Goal: Information Seeking & Learning: Compare options

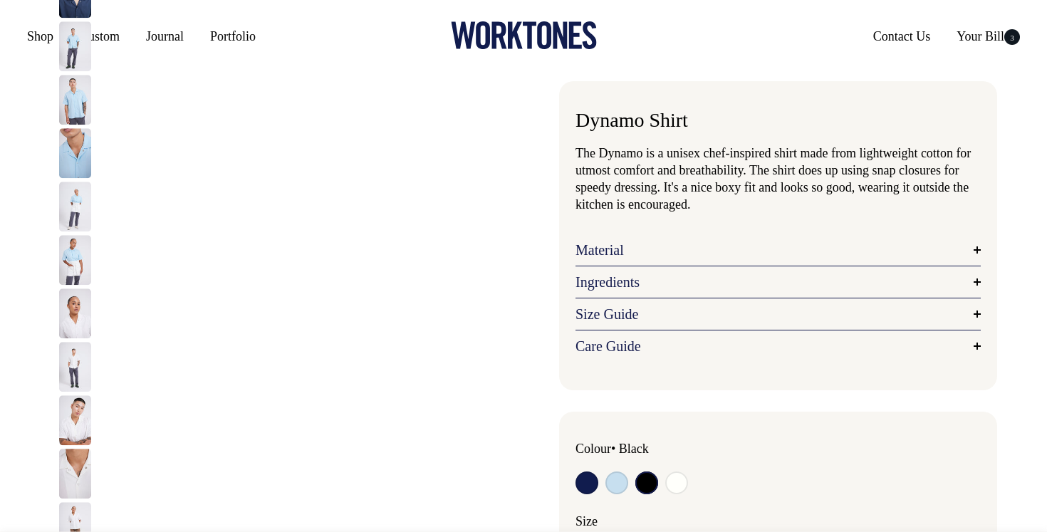
select select "Black"
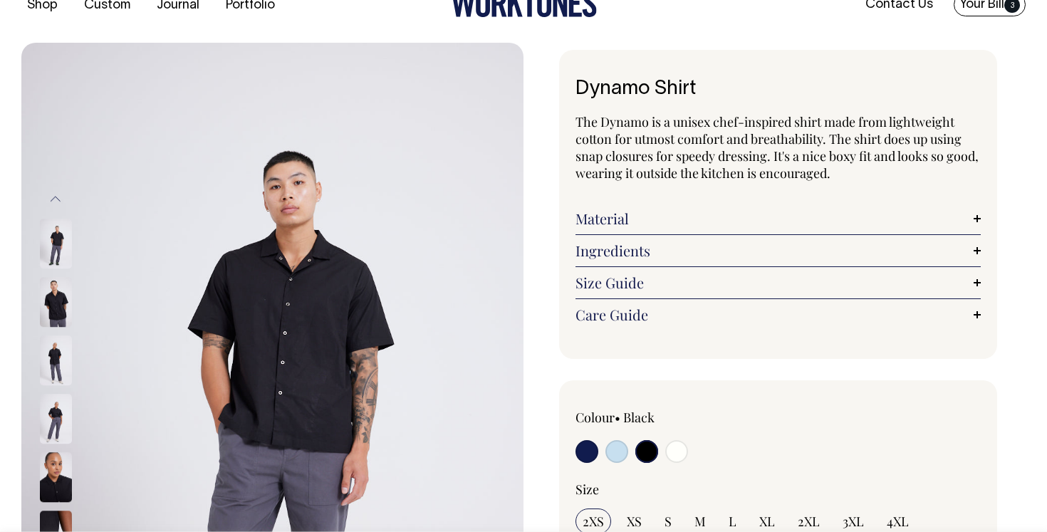
click at [1008, 6] on span "3" at bounding box center [1012, 5] width 16 height 16
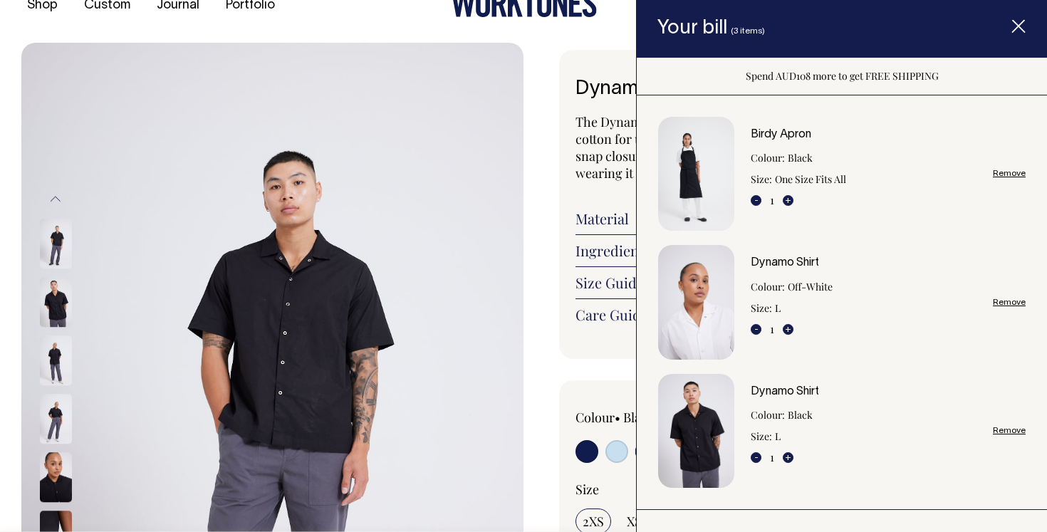
click at [573, 184] on div "Dynamo Shirt The Dynamo is a unisex chef-inspired shirt made from lightweight c…" at bounding box center [778, 204] width 438 height 309
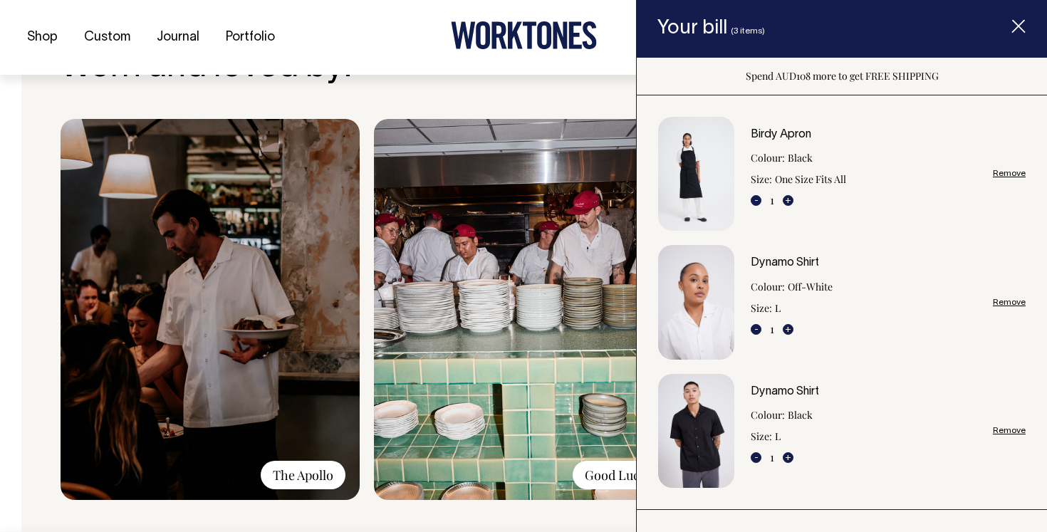
click at [508, 119] on img at bounding box center [523, 309] width 299 height 381
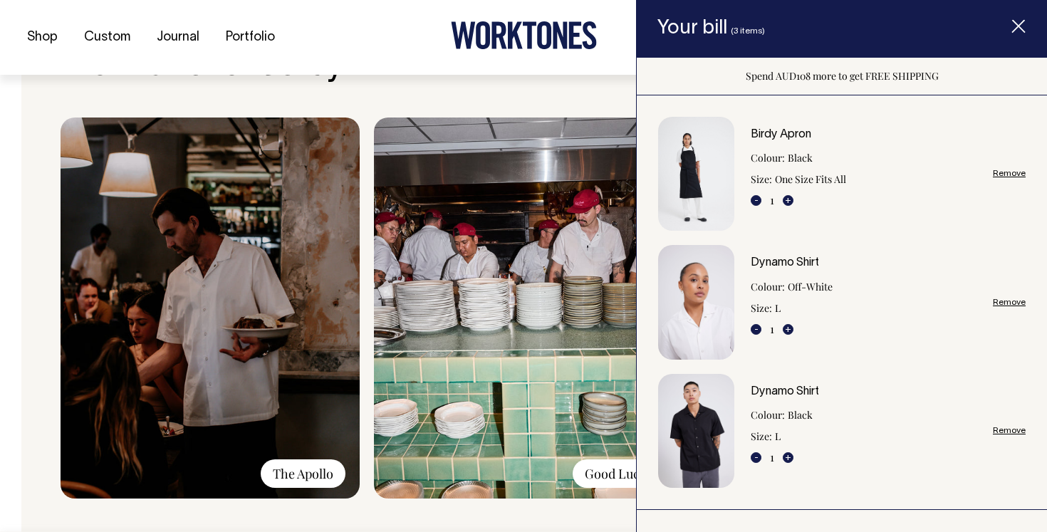
click at [1025, 20] on icon "Item added to your cart" at bounding box center [1018, 27] width 14 height 14
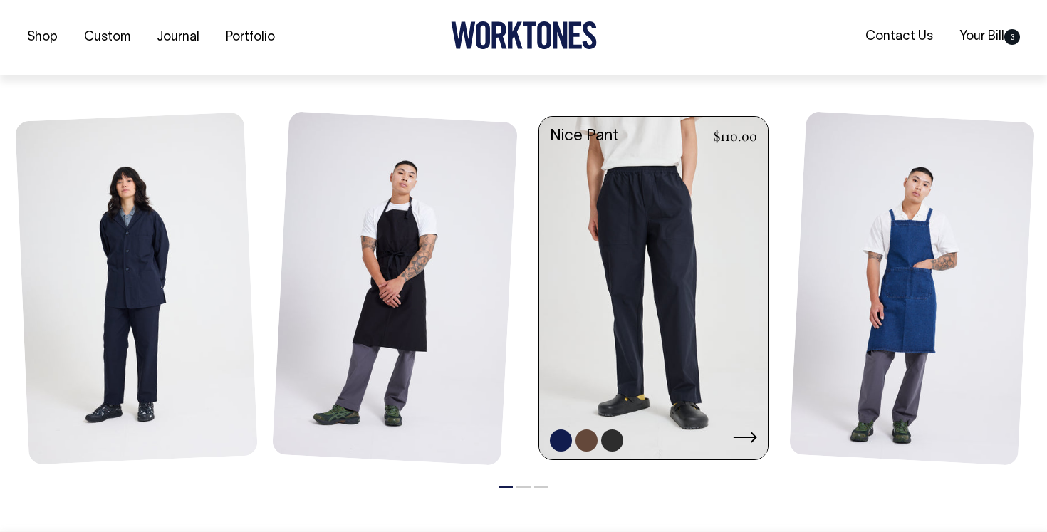
scroll to position [1677, 0]
click at [679, 339] on link at bounding box center [653, 289] width 229 height 346
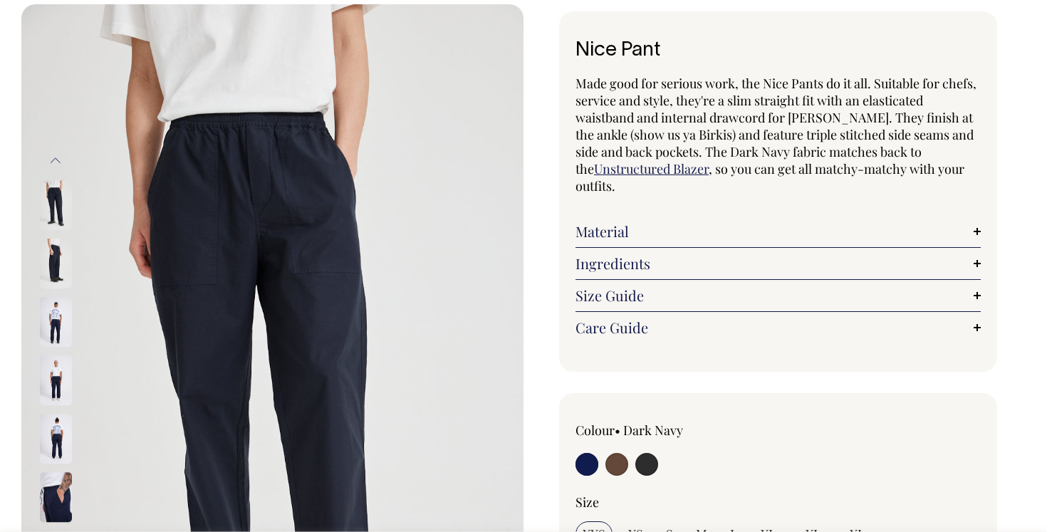
click at [649, 464] on input "radio" at bounding box center [646, 464] width 23 height 23
radio input "true"
select select "Charcoal"
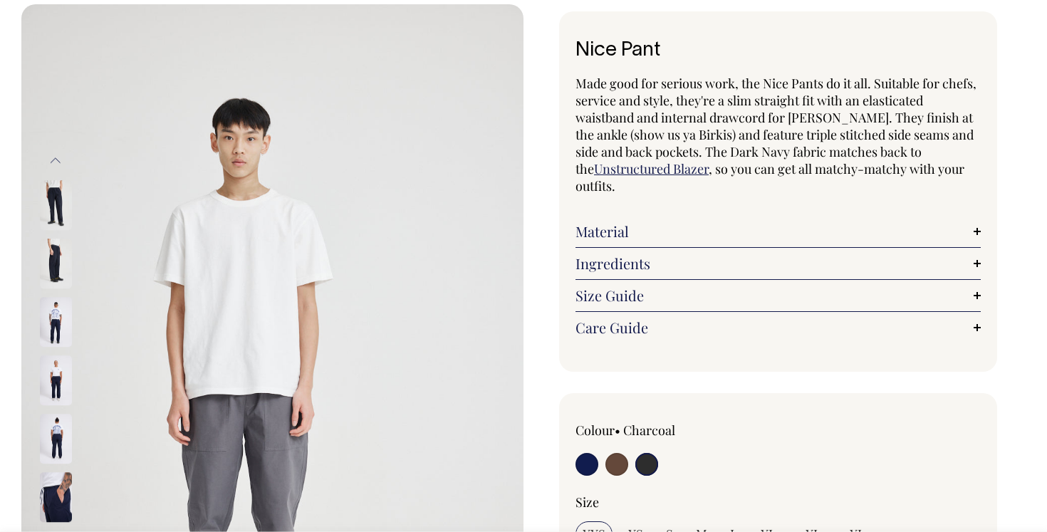
scroll to position [71, 0]
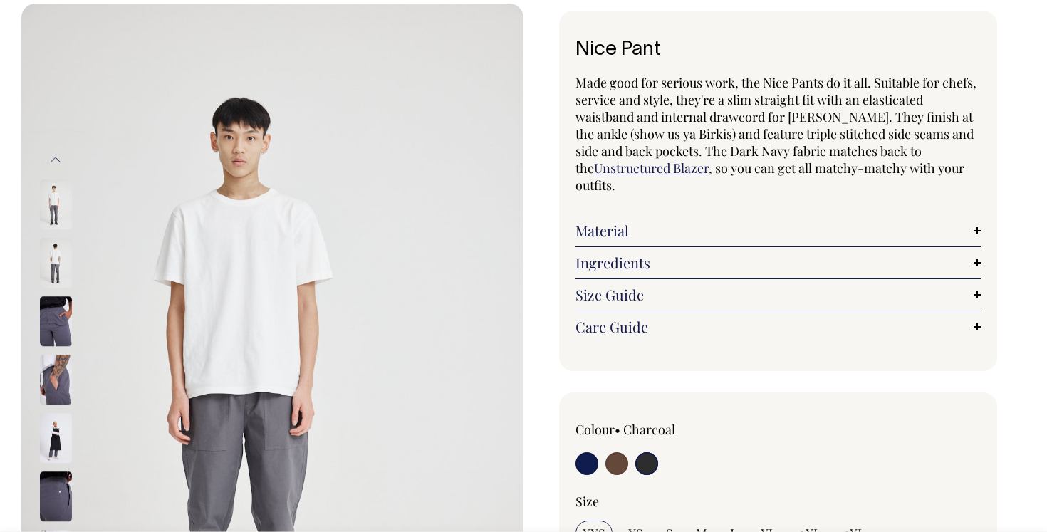
click at [627, 464] on input "radio" at bounding box center [616, 463] width 23 height 23
radio input "true"
radio input "false"
radio input "true"
select select "Chocolate"
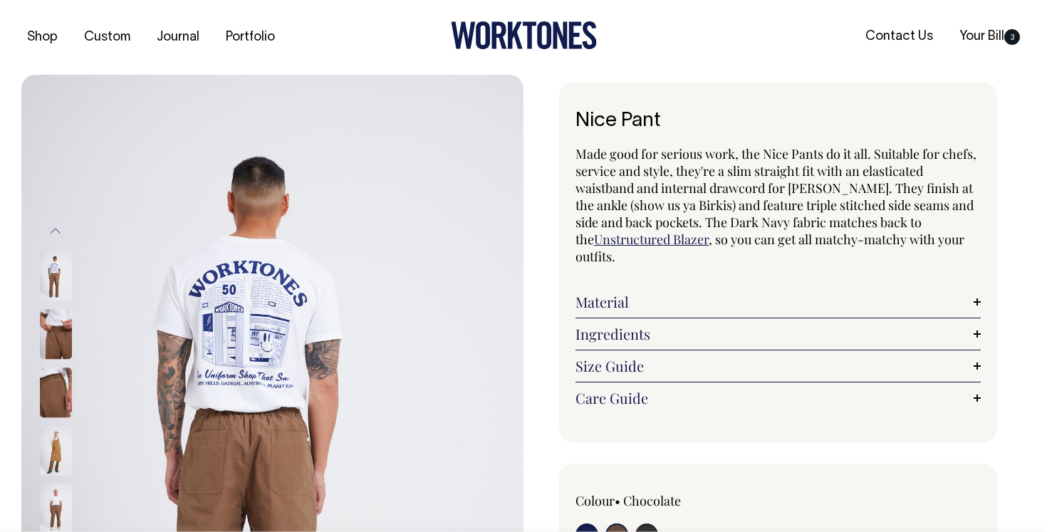
click at [45, 268] on img at bounding box center [56, 276] width 32 height 50
click at [55, 276] on img at bounding box center [56, 276] width 32 height 50
click at [58, 221] on button "Previous" at bounding box center [55, 231] width 21 height 32
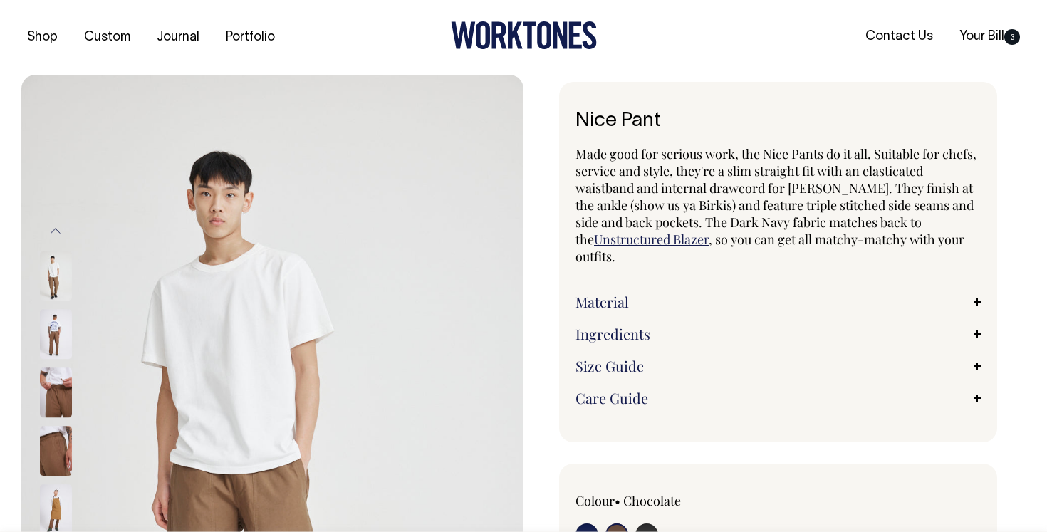
click at [51, 268] on img at bounding box center [56, 276] width 32 height 50
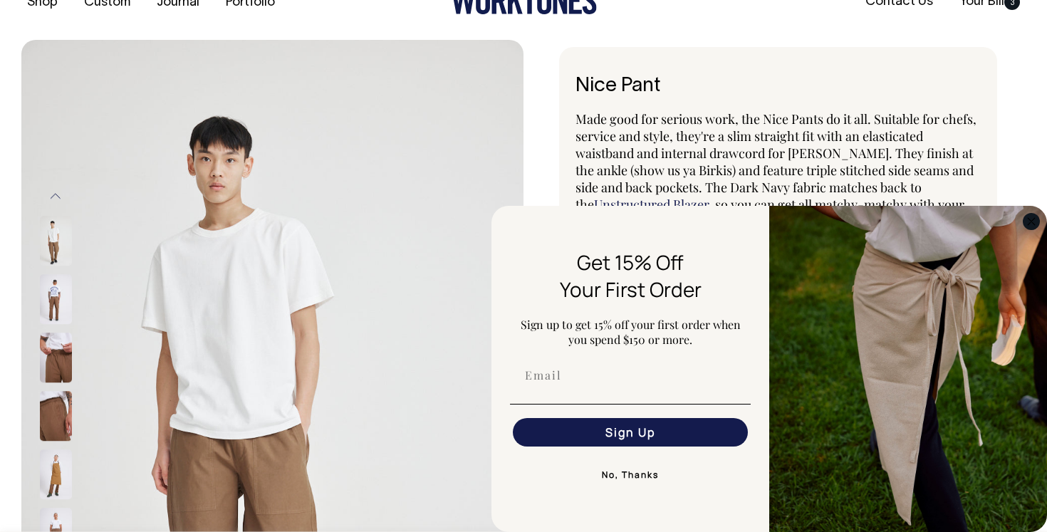
click at [1027, 224] on circle "Close dialog" at bounding box center [1031, 221] width 16 height 16
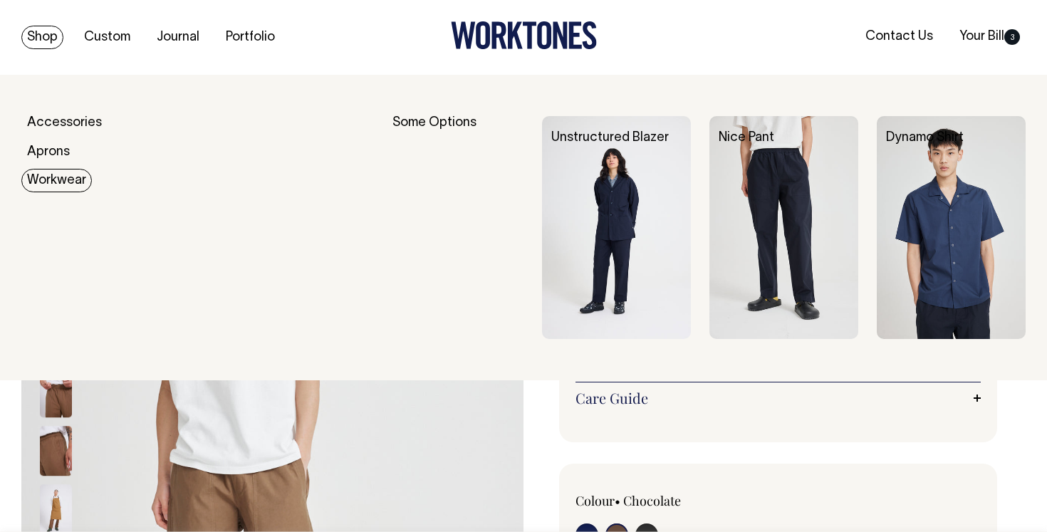
click at [51, 177] on link "Workwear" at bounding box center [56, 180] width 70 height 23
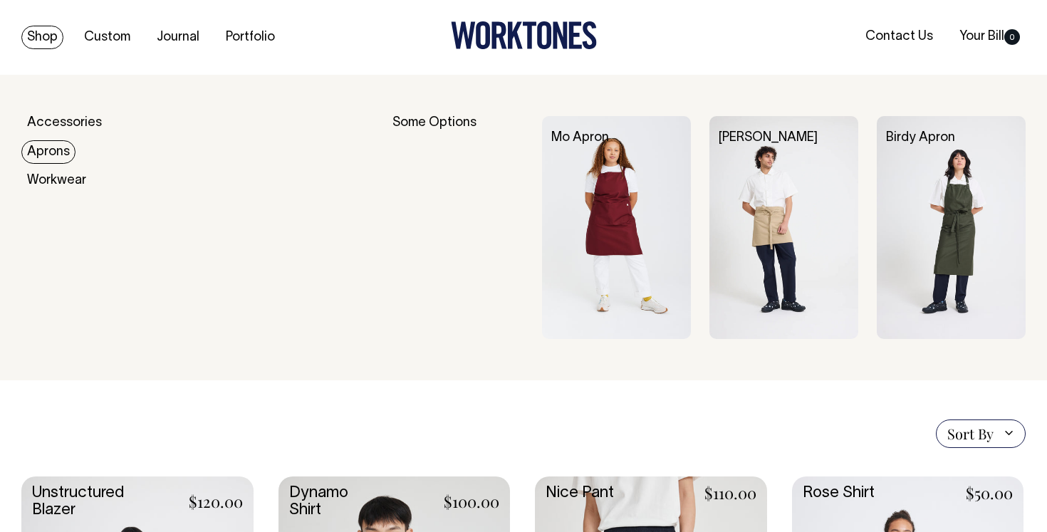
click at [58, 156] on link "Aprons" at bounding box center [48, 151] width 54 height 23
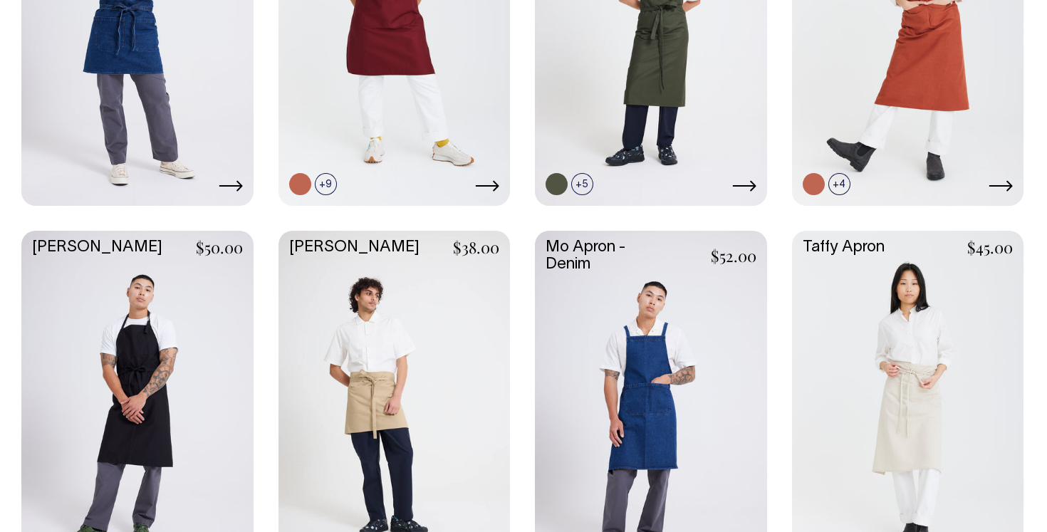
click at [181, 367] on link at bounding box center [137, 403] width 232 height 345
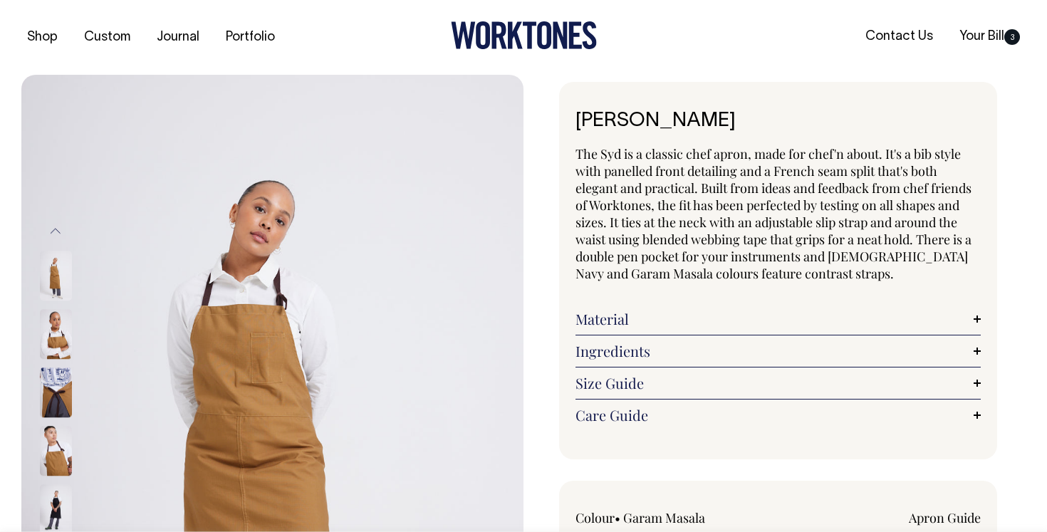
click at [623, 325] on link "Material" at bounding box center [777, 318] width 405 height 17
